Goal: Task Accomplishment & Management: Use online tool/utility

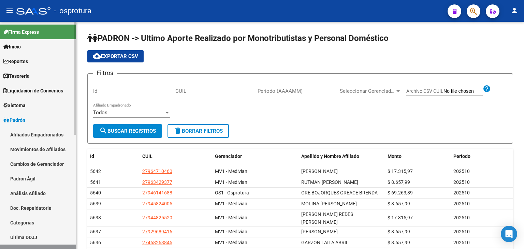
click at [40, 90] on span "Liquidación de Convenios" at bounding box center [33, 91] width 60 height 8
click at [41, 118] on link "TOTAL x Gerenciador" at bounding box center [38, 120] width 76 height 15
checkbox input "true"
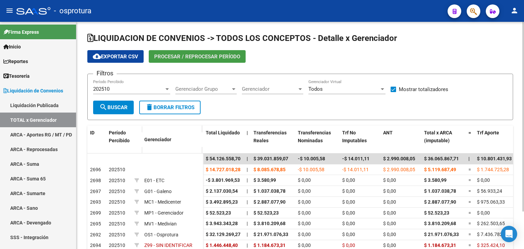
click at [200, 60] on button "Procesar / Reprocesar período" at bounding box center [197, 56] width 97 height 13
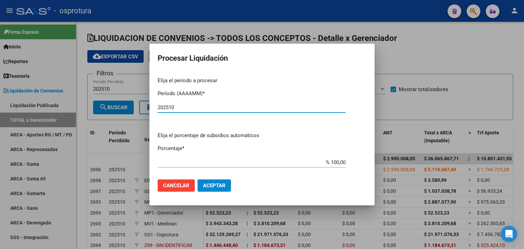
type input "202510"
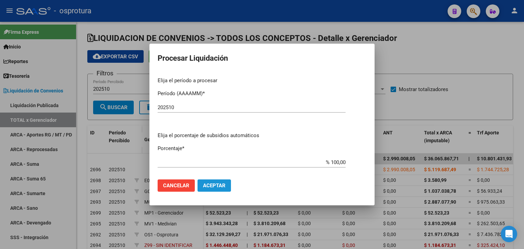
click at [217, 183] on span "Aceptar" at bounding box center [214, 185] width 23 height 6
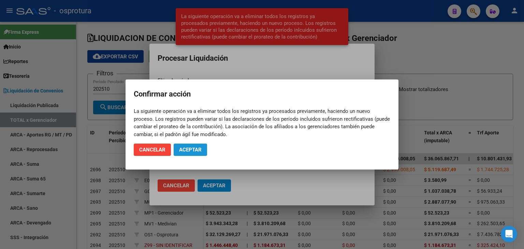
click at [196, 153] on button "Aceptar" at bounding box center [190, 150] width 33 height 12
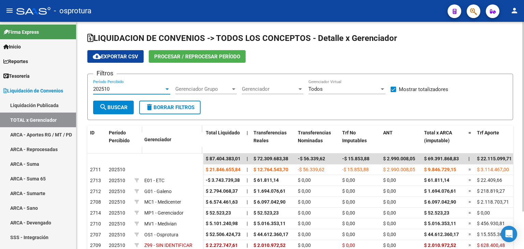
click at [123, 89] on div "202510" at bounding box center [128, 89] width 71 height 6
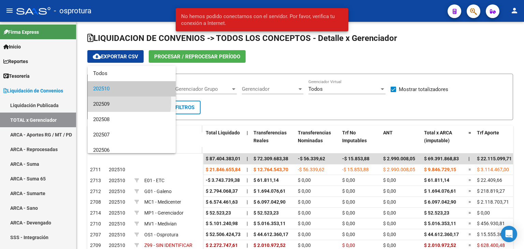
click at [116, 102] on span "202509" at bounding box center [131, 103] width 77 height 15
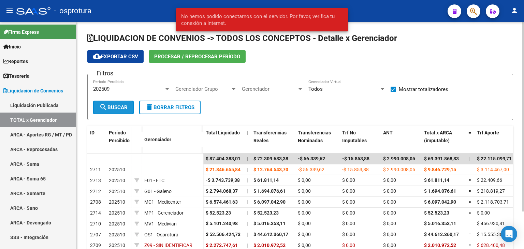
click at [109, 106] on span "search Buscar" at bounding box center [113, 107] width 28 height 6
